Goal: Information Seeking & Learning: Learn about a topic

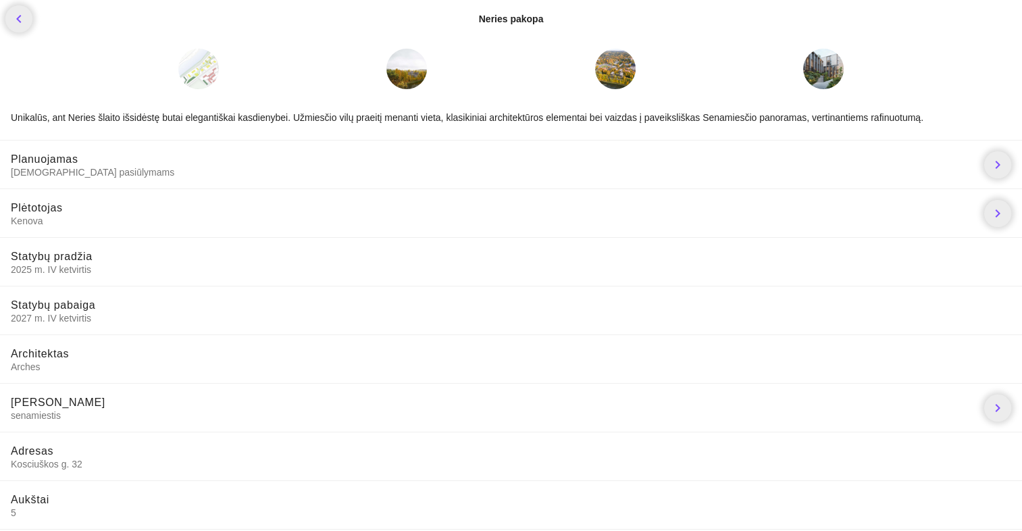
click at [621, 72] on div at bounding box center [615, 69] width 41 height 41
click at [1009, 166] on link "chevron_right" at bounding box center [997, 164] width 27 height 27
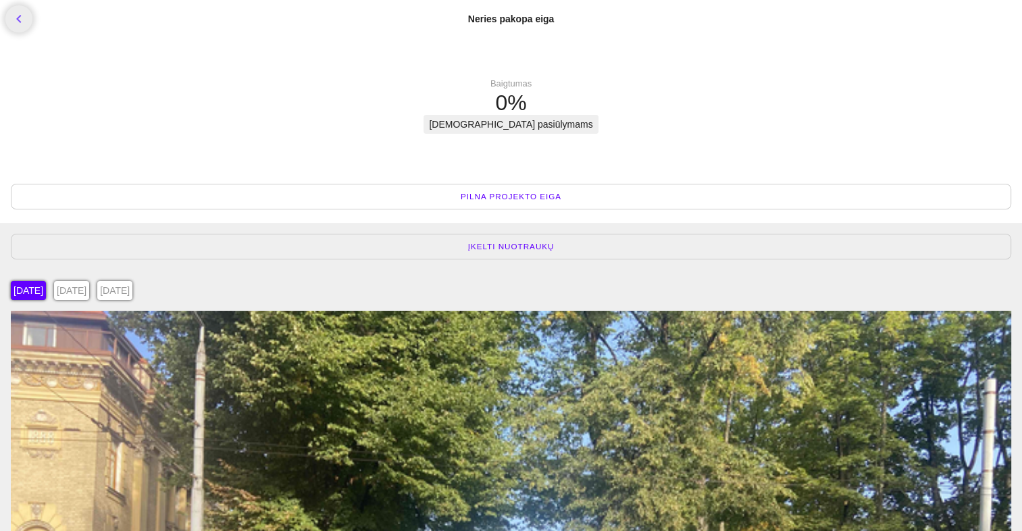
click at [89, 289] on div "[DATE]" at bounding box center [71, 290] width 35 height 19
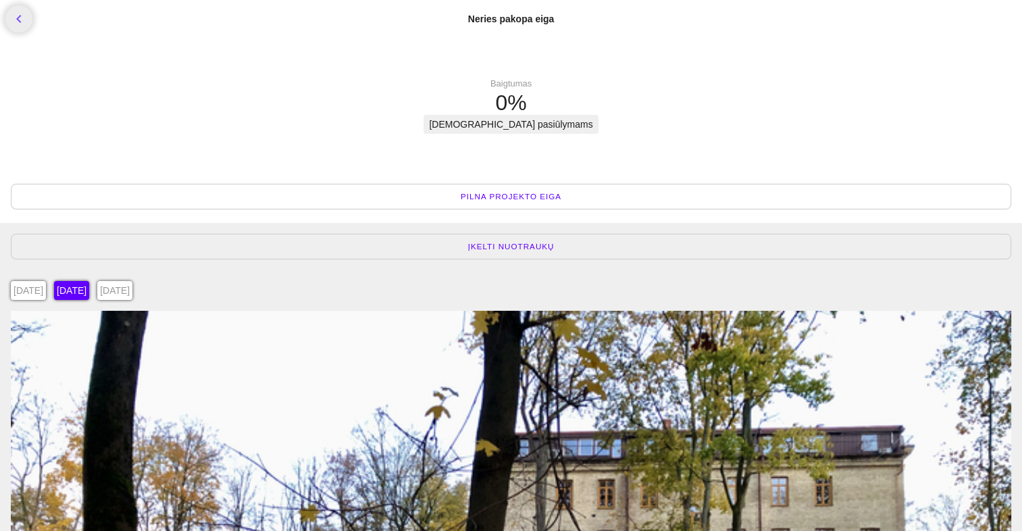
click at [132, 293] on div "[DATE]" at bounding box center [114, 290] width 35 height 19
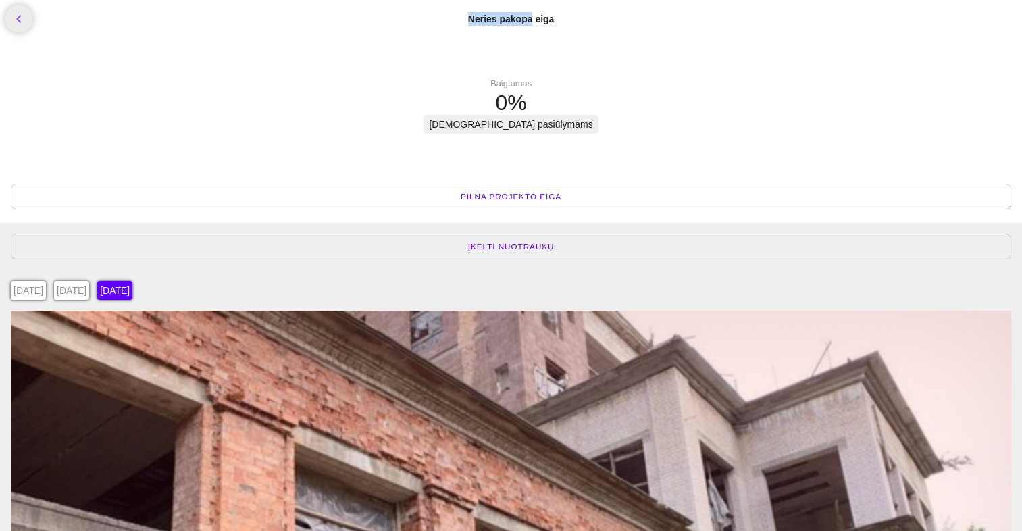
drag, startPoint x: 468, startPoint y: 17, endPoint x: 530, endPoint y: 19, distance: 62.2
click at [530, 19] on div "Neries pakopa eiga" at bounding box center [511, 19] width 86 height 14
copy div "Neries pakopa"
